Goal: Information Seeking & Learning: Learn about a topic

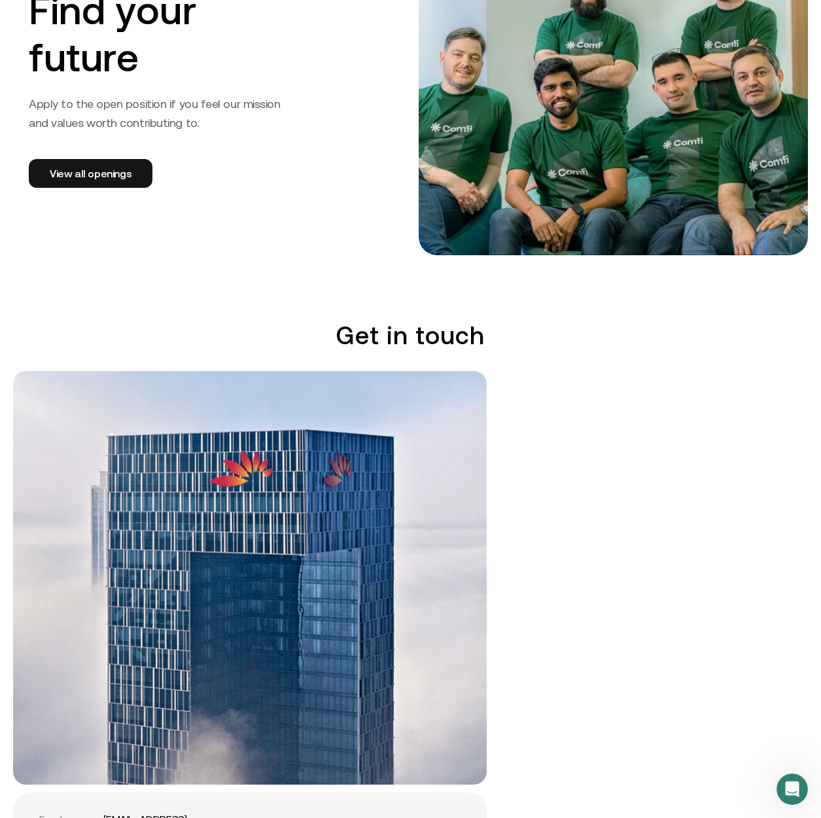
scroll to position [2225, 0]
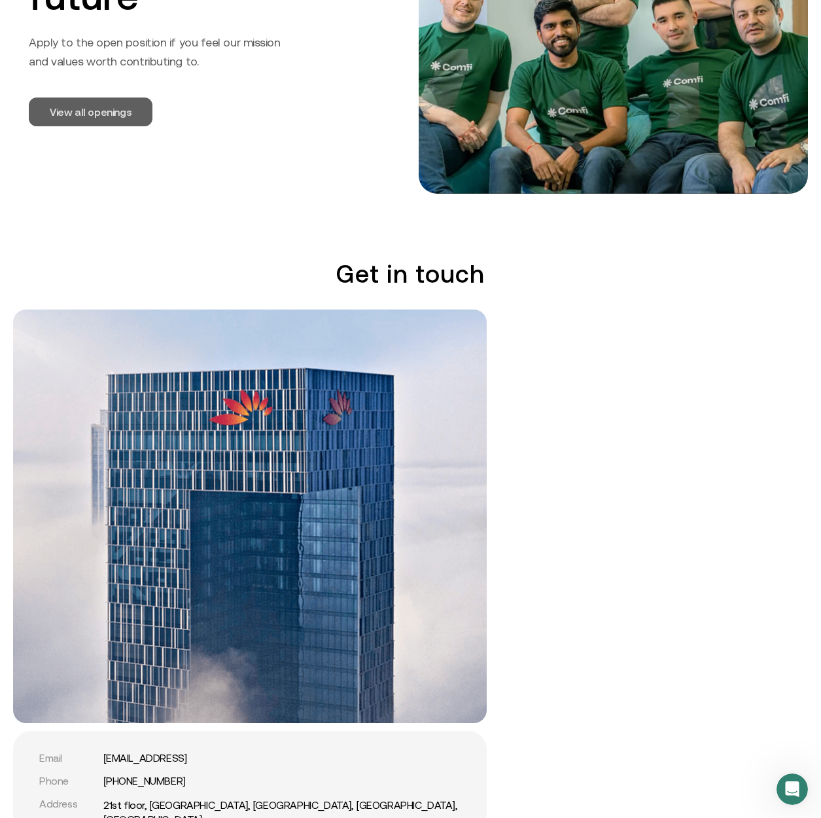
click at [135, 115] on link "View all openings" at bounding box center [91, 111] width 124 height 29
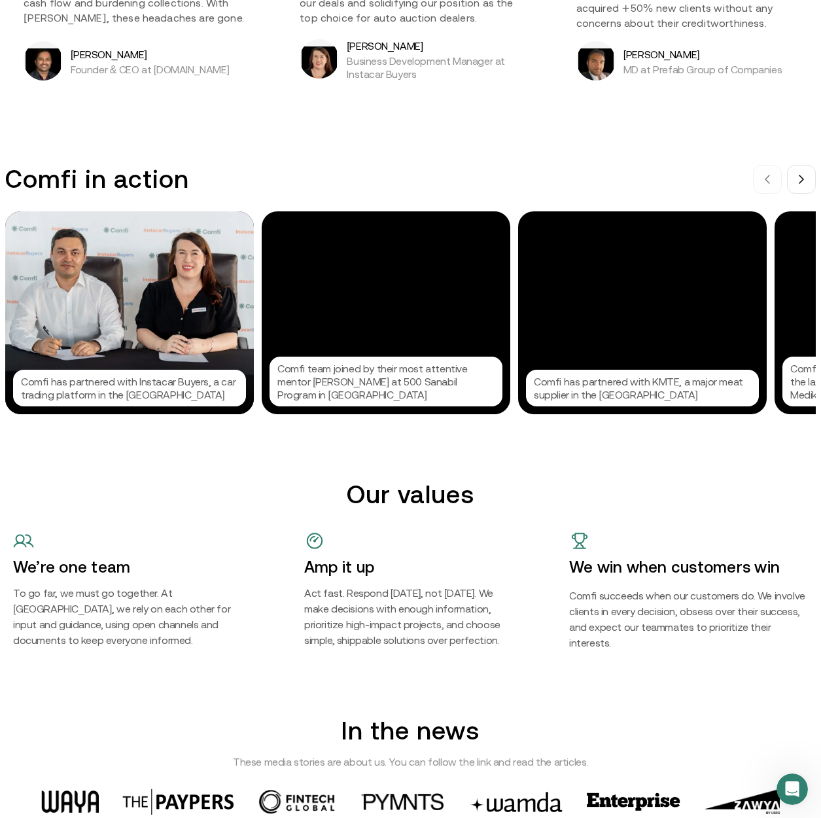
scroll to position [879, 0]
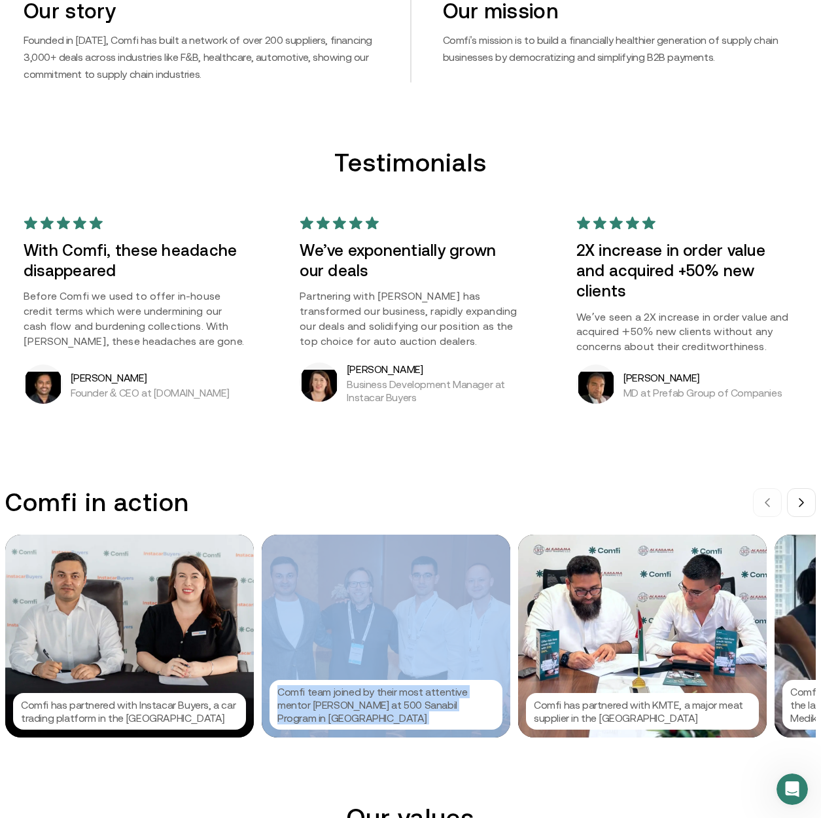
drag, startPoint x: 557, startPoint y: 609, endPoint x: 434, endPoint y: 604, distance: 123.8
click at [434, 604] on div "Comfi has partnered with Instacar Buyers, a car trading platform in the [GEOGRA…" at bounding box center [423, 636] width 837 height 203
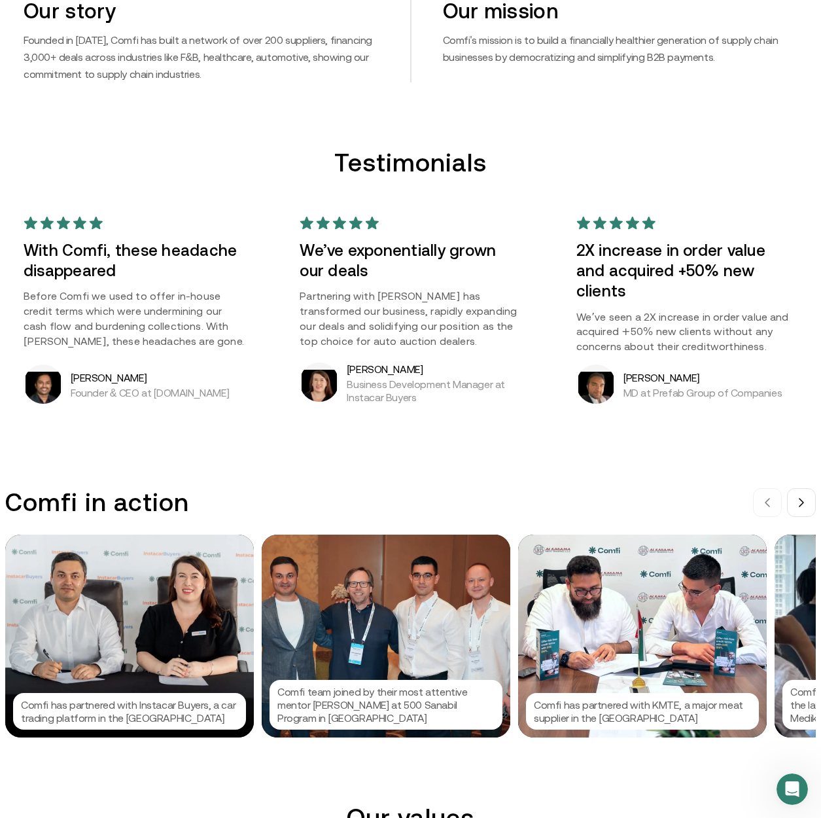
click at [565, 501] on div "Comfi in action" at bounding box center [410, 501] width 811 height 29
click at [807, 508] on icon at bounding box center [801, 502] width 10 height 10
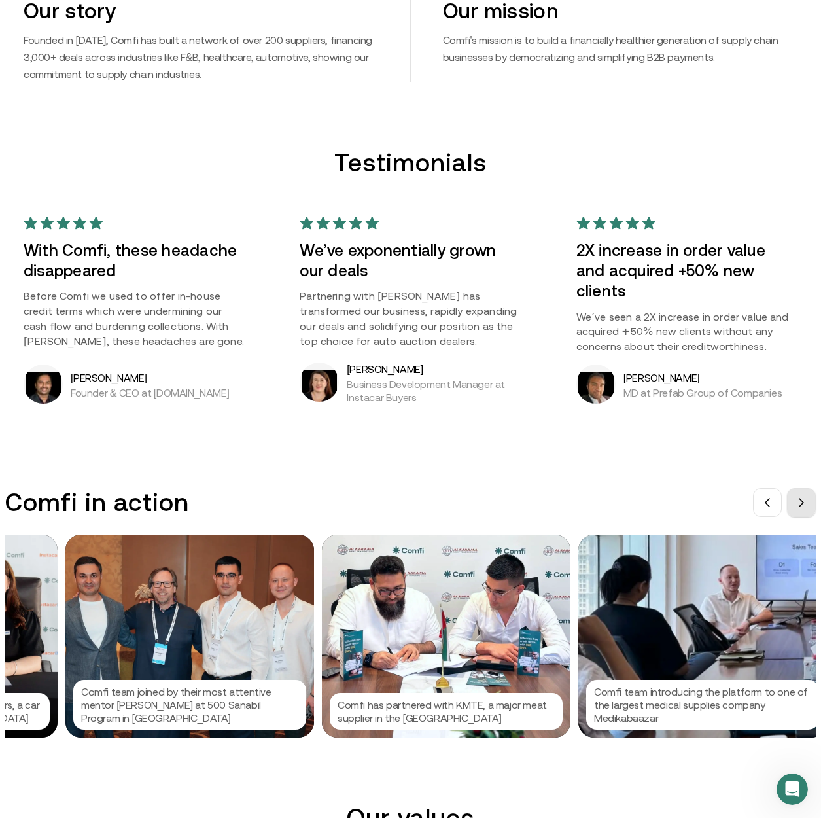
click at [807, 508] on icon at bounding box center [801, 502] width 10 height 10
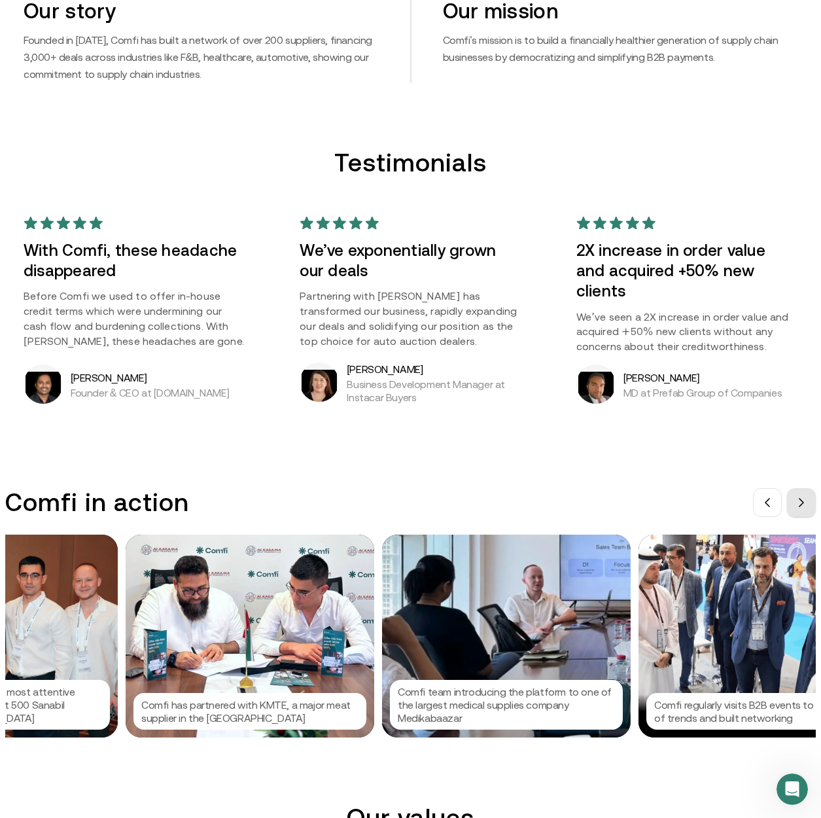
click at [807, 508] on icon at bounding box center [801, 502] width 10 height 10
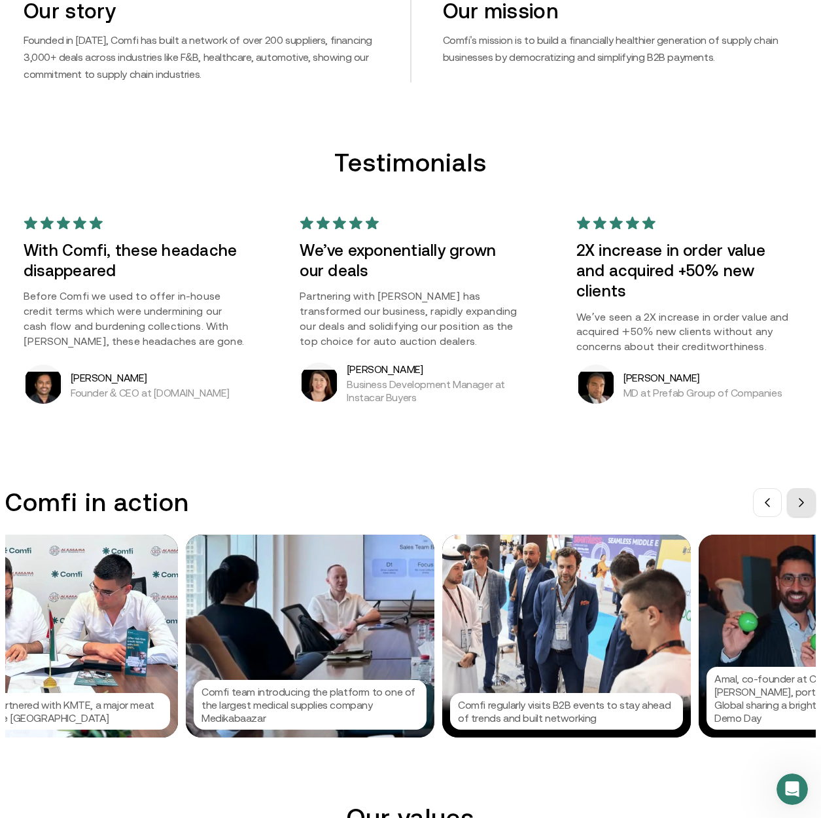
click at [807, 508] on icon at bounding box center [801, 502] width 10 height 10
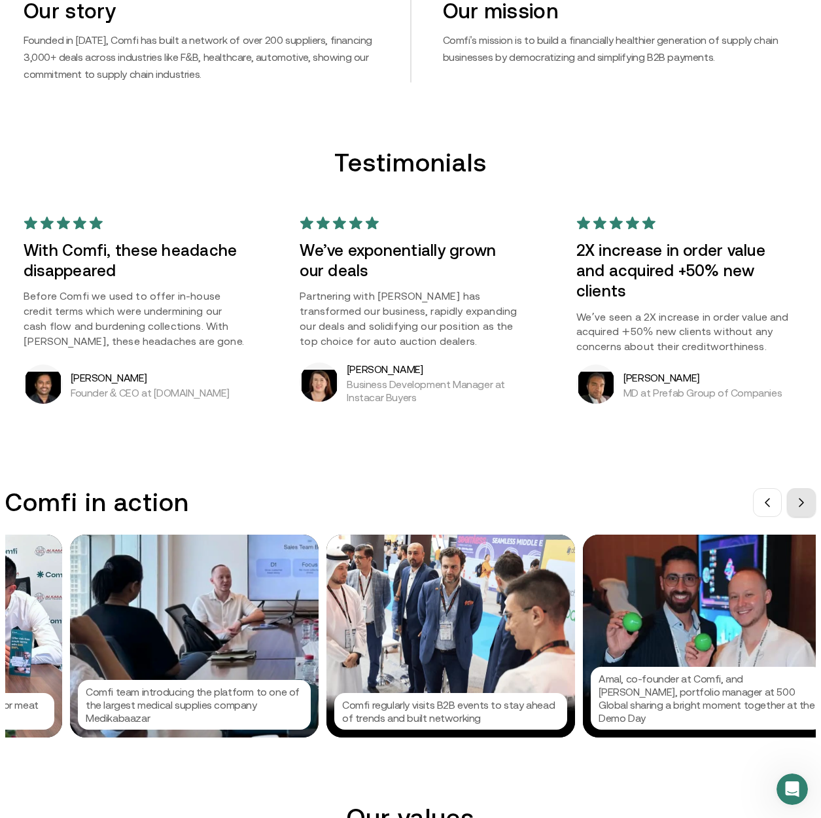
scroll to position [0, 785]
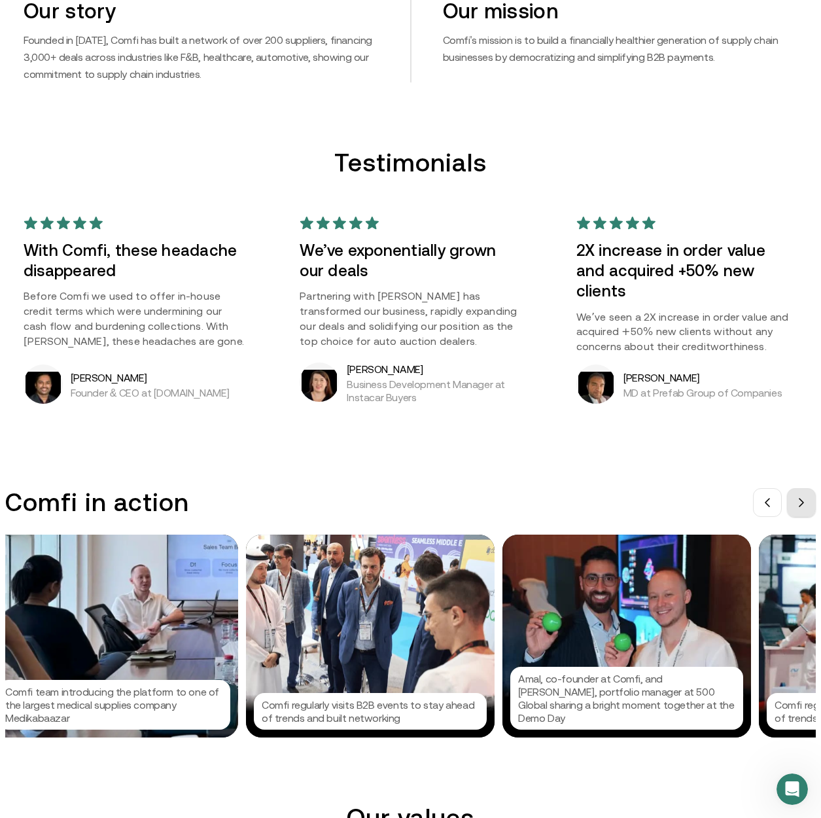
click at [807, 508] on icon at bounding box center [801, 502] width 10 height 10
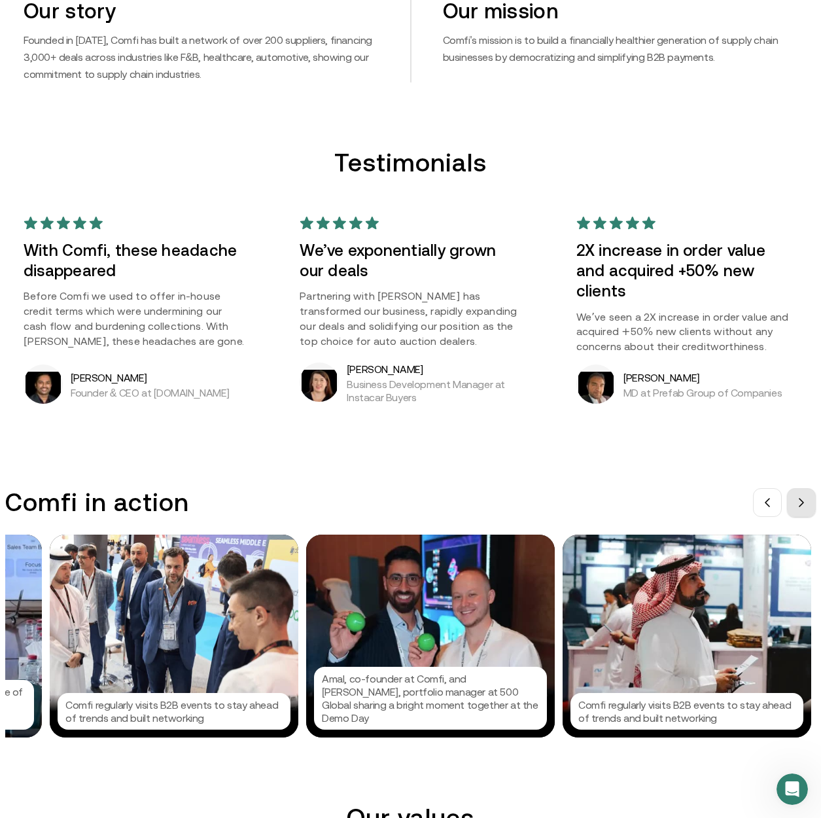
click at [807, 508] on icon at bounding box center [801, 502] width 10 height 10
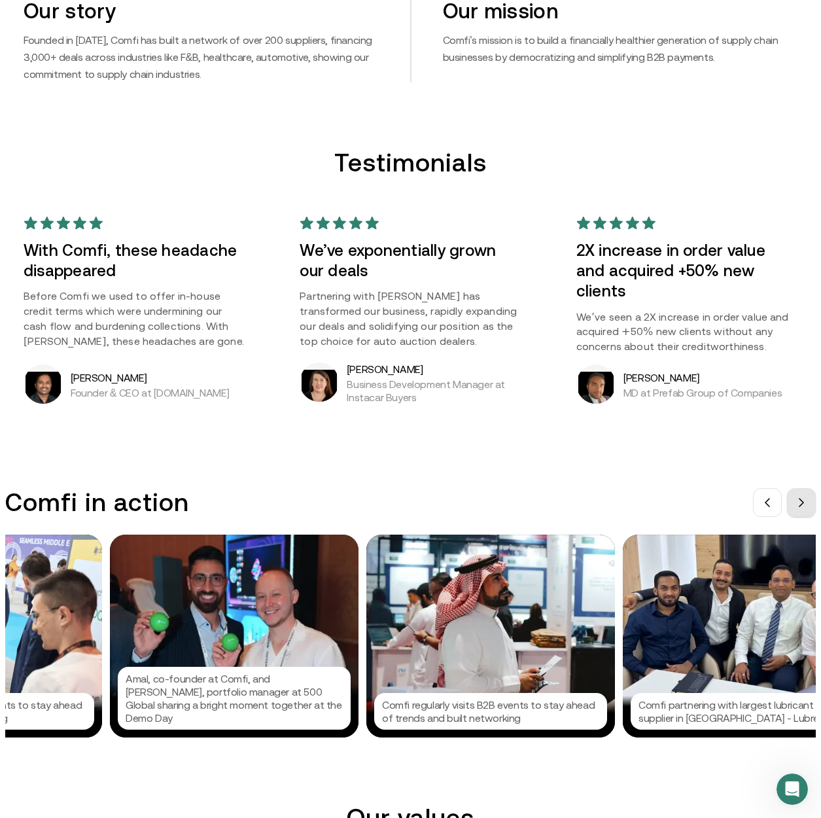
click at [807, 508] on icon at bounding box center [801, 502] width 10 height 10
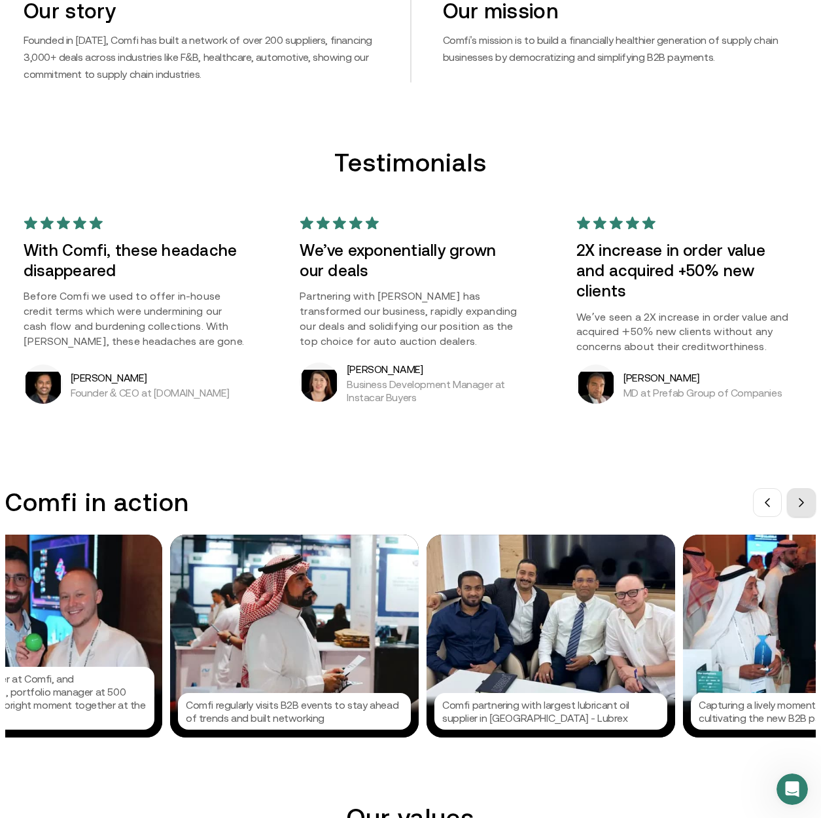
click at [807, 508] on icon at bounding box center [801, 502] width 10 height 10
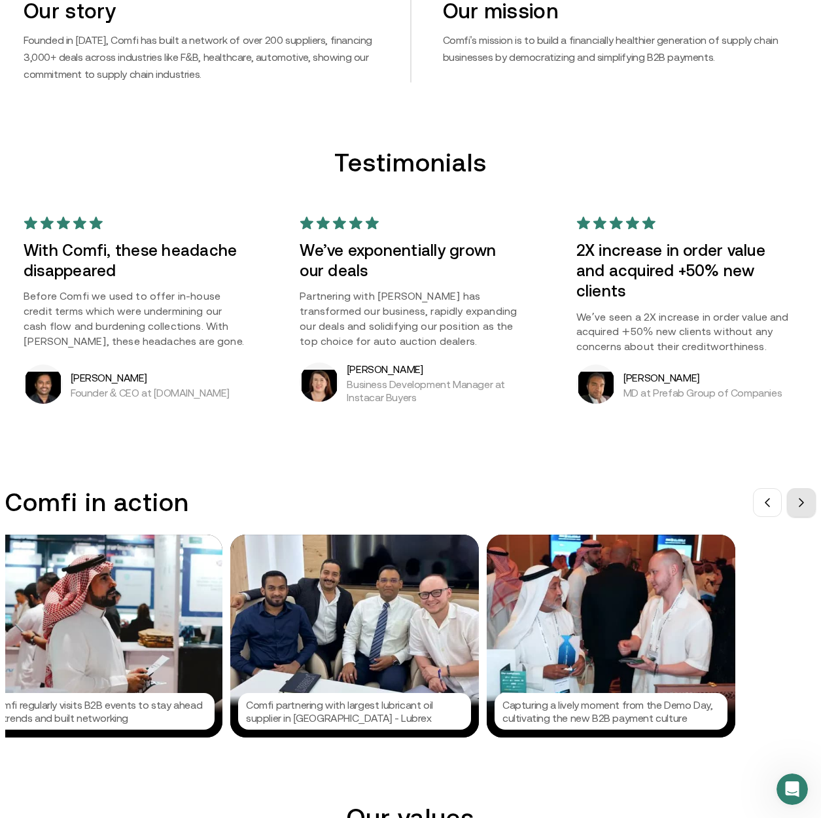
click at [807, 508] on icon at bounding box center [801, 502] width 10 height 10
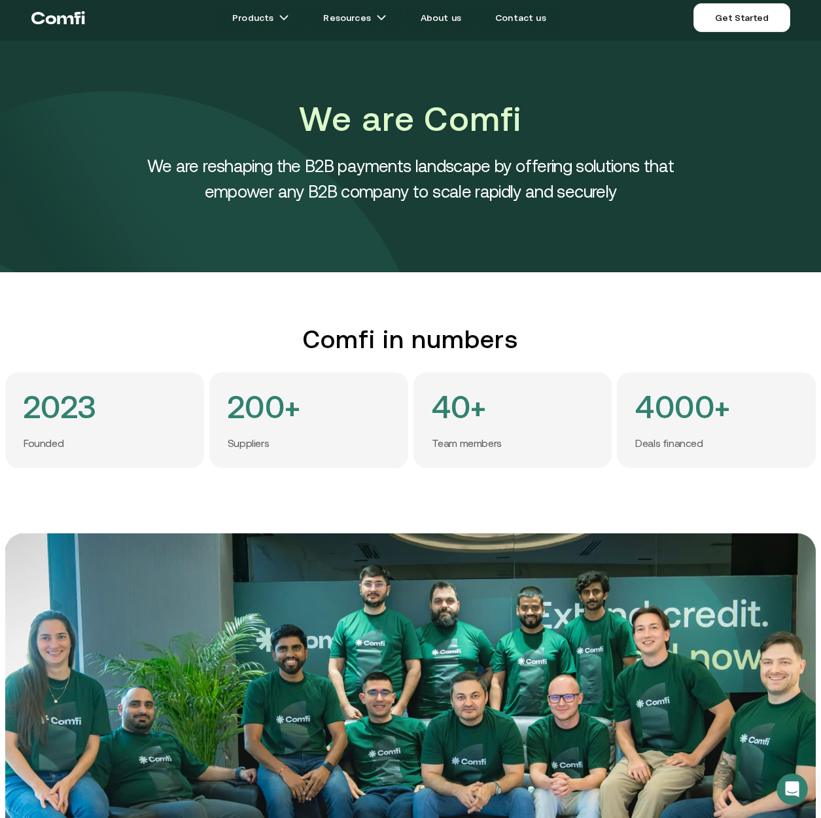
scroll to position [0, 0]
